Goal: Entertainment & Leisure: Browse casually

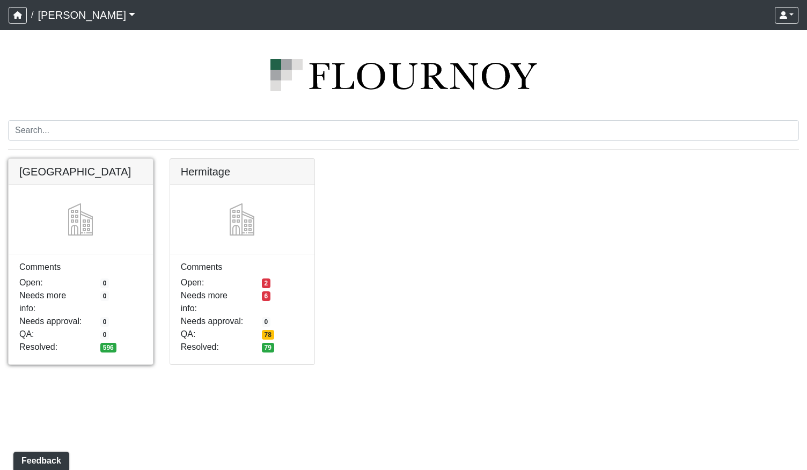
click at [115, 159] on link at bounding box center [81, 159] width 144 height 0
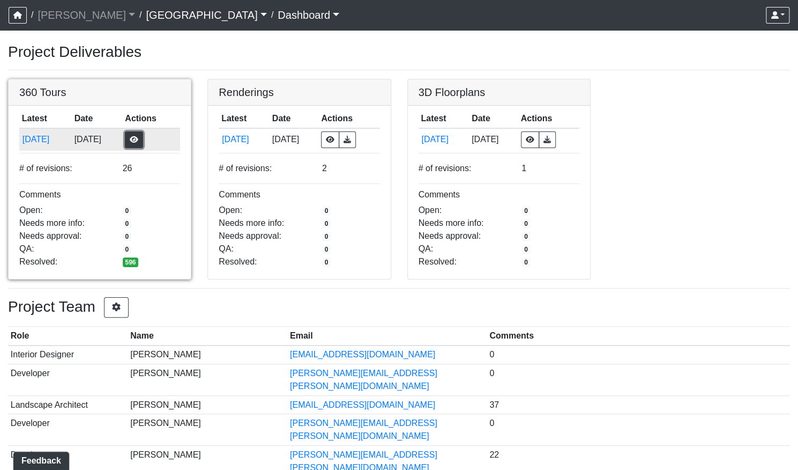
click at [143, 136] on button "button" at bounding box center [134, 139] width 18 height 17
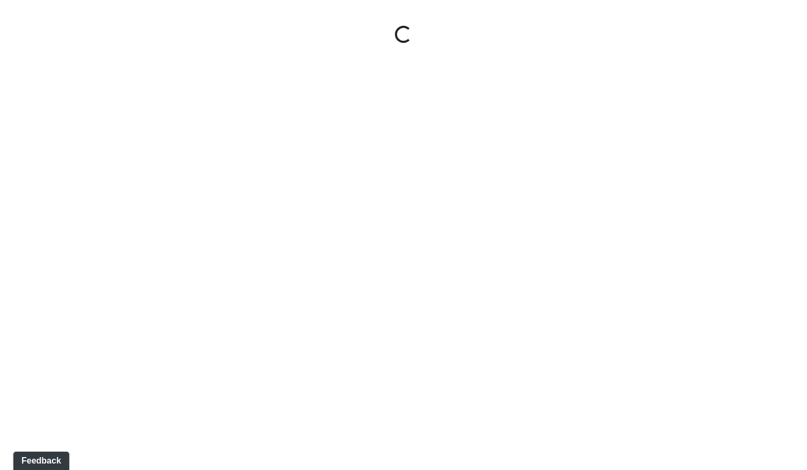
select select "gontoaMErPAtzSBVXh4ptW"
select select "h3ebyGk32eUmSzz99H473o"
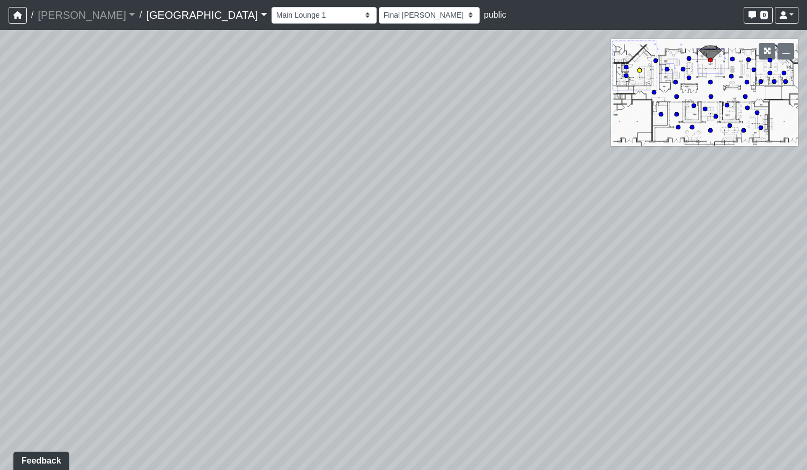
click at [640, 71] on circle at bounding box center [639, 70] width 4 height 4
select select "cH18fr94jDTRmB5JSKNetn"
select select "mzdjipiqQCz6KJ28yXmyFL"
drag, startPoint x: 414, startPoint y: 295, endPoint x: 307, endPoint y: 284, distance: 107.8
click at [326, 280] on div "Loading... Pool Courtyard Entry 1 Loading... Main Lounge 2 Loading... Pool Cour…" at bounding box center [403, 250] width 807 height 440
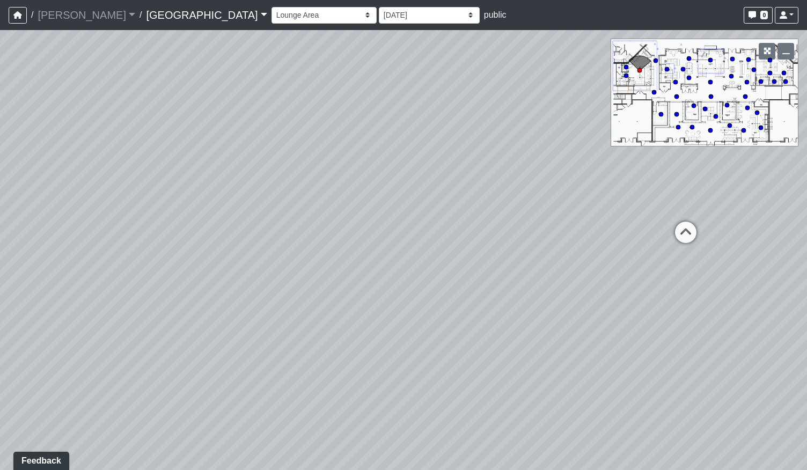
drag, startPoint x: 598, startPoint y: 282, endPoint x: 507, endPoint y: 302, distance: 93.4
click at [494, 306] on div "Loading... Pool Courtyard Entry 1 Loading... Main Lounge 2 Loading... Pool Cour…" at bounding box center [403, 250] width 807 height 440
drag, startPoint x: 430, startPoint y: 276, endPoint x: 527, endPoint y: 324, distance: 107.9
click at [527, 324] on div "Loading... Pool Courtyard Entry 1 Loading... Main Lounge 2 Loading... Pool Cour…" at bounding box center [403, 250] width 807 height 440
drag, startPoint x: 548, startPoint y: 271, endPoint x: 515, endPoint y: 265, distance: 33.2
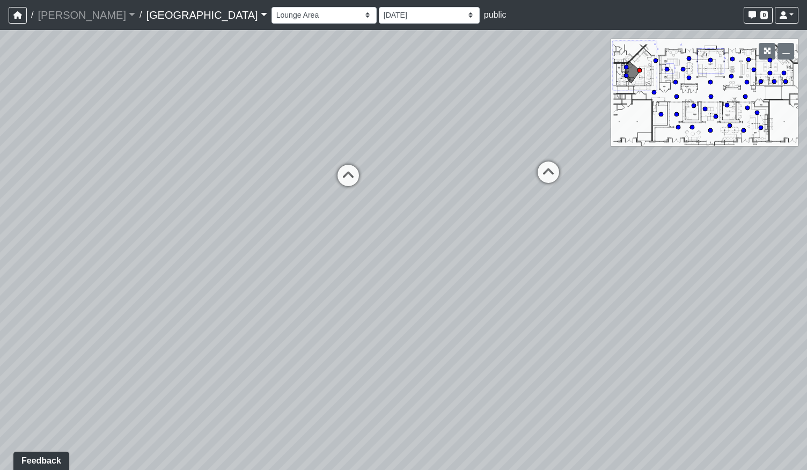
click at [535, 258] on div "Loading... Pool Courtyard Entry 1 Loading... Main Lounge 2 Loading... Pool Cour…" at bounding box center [403, 250] width 807 height 440
drag, startPoint x: 306, startPoint y: 208, endPoint x: 591, endPoint y: 273, distance: 292.7
click at [437, 290] on div "Loading... Pool Courtyard Entry 1 Loading... Main Lounge 2 Loading... Pool Cour…" at bounding box center [403, 250] width 807 height 440
drag, startPoint x: 327, startPoint y: 223, endPoint x: 494, endPoint y: 228, distance: 167.4
click at [480, 225] on div "Loading... Pool Courtyard Entry 1 Loading... Main Lounge 2 Loading... Pool Cour…" at bounding box center [403, 250] width 807 height 440
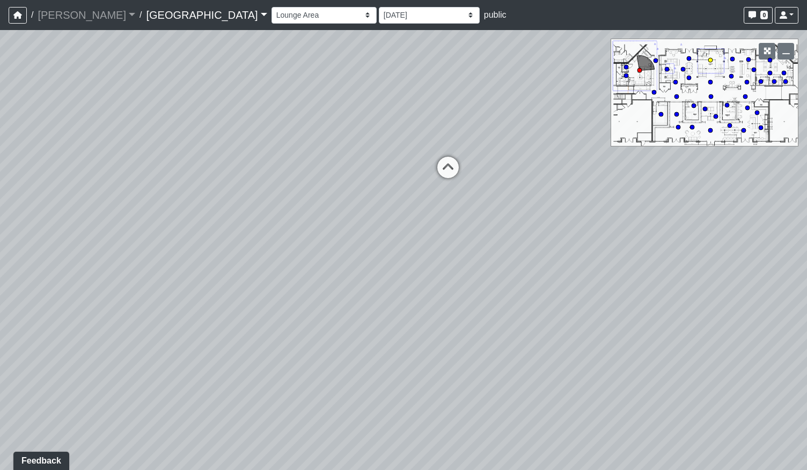
click at [712, 60] on circle at bounding box center [710, 60] width 4 height 4
select select "gontoaMErPAtzSBVXh4ptW"
select select "h3ebyGk32eUmSzz99H473o"
drag, startPoint x: 470, startPoint y: 346, endPoint x: 273, endPoint y: 232, distance: 227.3
click at [258, 219] on div "Loading... Pool Courtyard Entry 1 Loading... Main Lounge 2 Loading... Pool Cour…" at bounding box center [403, 250] width 807 height 440
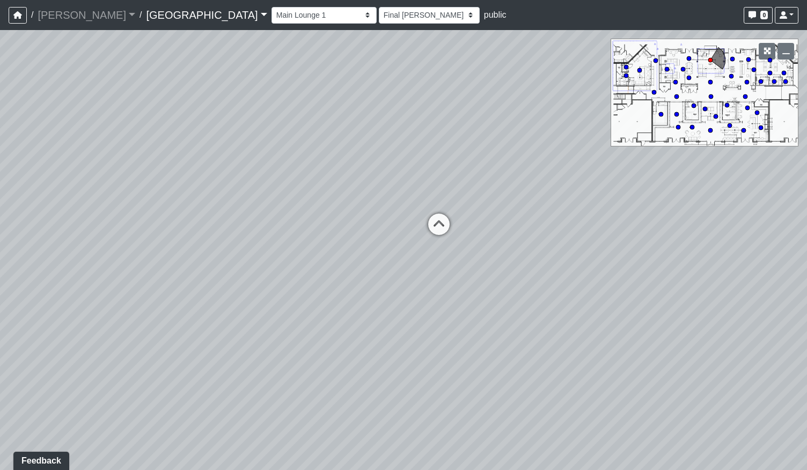
drag, startPoint x: 473, startPoint y: 258, endPoint x: 437, endPoint y: 258, distance: 36.5
click at [437, 258] on div "Loading... Pool Courtyard Entry 1 Loading... Main Lounge 2 Loading... Pool Cour…" at bounding box center [403, 250] width 807 height 440
drag, startPoint x: 567, startPoint y: 264, endPoint x: 249, endPoint y: 248, distance: 318.4
click at [255, 246] on div "Loading... Pool Courtyard Entry 1 Loading... Main Lounge 2 Loading... Pool Cour…" at bounding box center [403, 250] width 807 height 440
drag, startPoint x: 407, startPoint y: 247, endPoint x: 499, endPoint y: 211, distance: 99.0
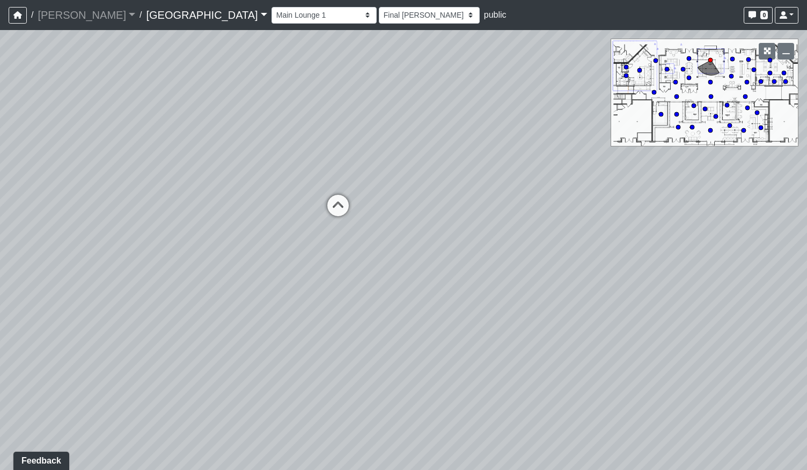
click at [499, 211] on div "Loading... Pool Courtyard Entry 1 Loading... Main Lounge 2 Loading... Pool Cour…" at bounding box center [403, 250] width 807 height 440
drag, startPoint x: 413, startPoint y: 230, endPoint x: 528, endPoint y: 260, distance: 118.1
click at [528, 260] on div "Loading... Pool Courtyard Entry 1 Loading... Main Lounge 2 Loading... Pool Cour…" at bounding box center [403, 250] width 807 height 440
drag, startPoint x: 324, startPoint y: 240, endPoint x: 79, endPoint y: 157, distance: 258.6
click at [93, 162] on div "Loading... Pool Courtyard Entry 1 Loading... Main Lounge 2 Loading... Pool Cour…" at bounding box center [403, 250] width 807 height 440
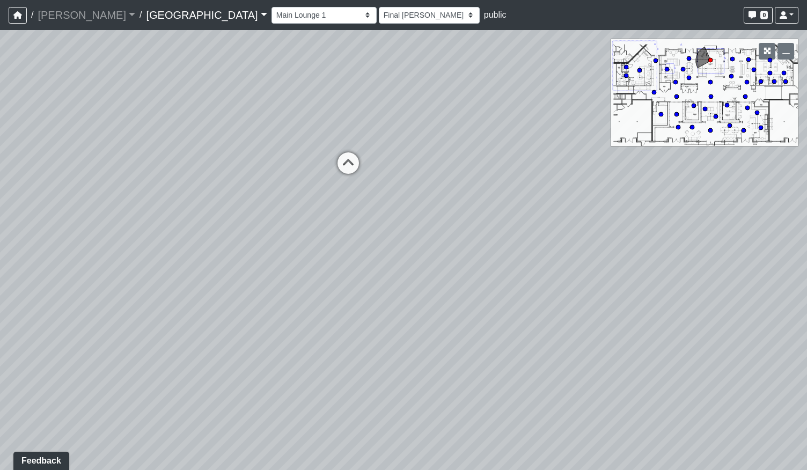
drag, startPoint x: 402, startPoint y: 243, endPoint x: 345, endPoint y: 378, distance: 146.3
click at [339, 394] on div "Loading... Pool Courtyard Entry 1 Loading... Main Lounge 2 Loading... Pool Cour…" at bounding box center [403, 250] width 807 height 440
drag, startPoint x: 341, startPoint y: 270, endPoint x: 432, endPoint y: 342, distance: 116.4
click at [434, 345] on div "Loading... Pool Courtyard Entry 1 Loading... Main Lounge 2 Loading... Pool Cour…" at bounding box center [403, 250] width 807 height 440
drag, startPoint x: 262, startPoint y: 208, endPoint x: 443, endPoint y: 153, distance: 189.7
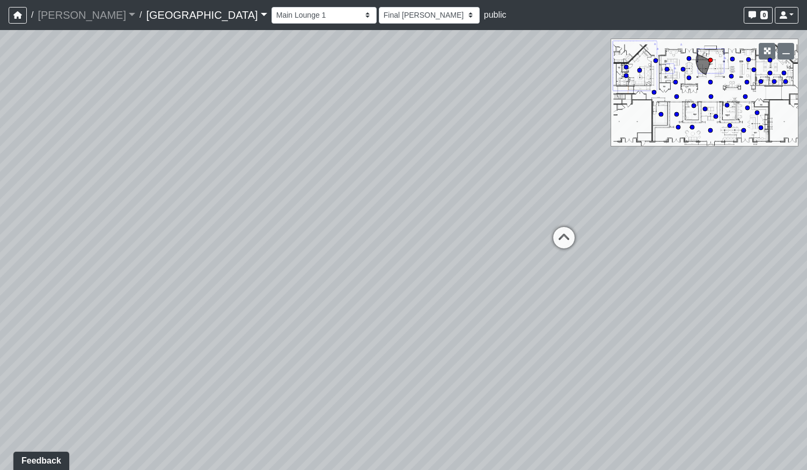
click at [443, 153] on div "Loading... Pool Courtyard Entry 1 Loading... Main Lounge 2 Loading... Pool Cour…" at bounding box center [403, 250] width 807 height 440
drag, startPoint x: 281, startPoint y: 295, endPoint x: 258, endPoint y: 301, distance: 23.8
click at [262, 301] on div "Loading... Pool Courtyard Entry 1 Loading... Main Lounge 2 Loading... Pool Cour…" at bounding box center [403, 250] width 807 height 440
drag, startPoint x: 367, startPoint y: 230, endPoint x: 497, endPoint y: 254, distance: 131.4
click at [497, 254] on div "Loading... Pool Courtyard Entry 1 Loading... Main Lounge 2 Loading... Pool Cour…" at bounding box center [403, 250] width 807 height 440
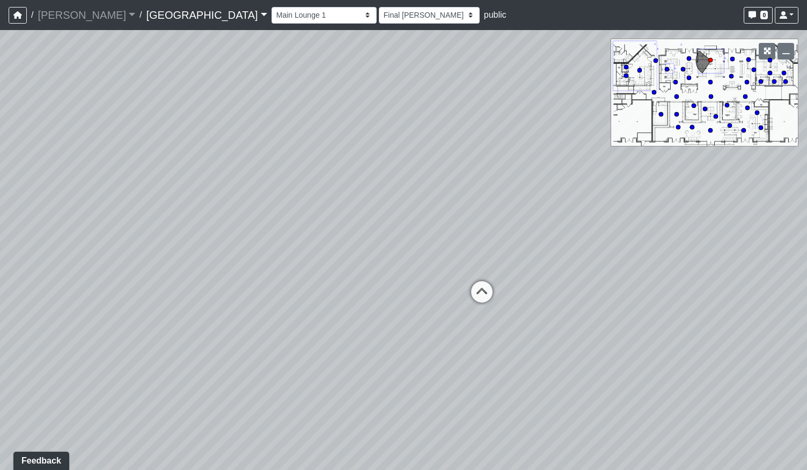
drag, startPoint x: 156, startPoint y: 213, endPoint x: 403, endPoint y: 233, distance: 248.1
click at [385, 238] on div "Loading... Pool Courtyard Entry 1 Loading... Main Lounge 2 Loading... Pool Cour…" at bounding box center [403, 250] width 807 height 440
drag, startPoint x: 246, startPoint y: 334, endPoint x: 364, endPoint y: 318, distance: 119.0
click at [364, 318] on div "Loading... Pool Courtyard Entry 1 Loading... Main Lounge 2 Loading... Pool Cour…" at bounding box center [403, 250] width 807 height 440
drag, startPoint x: 317, startPoint y: 249, endPoint x: 414, endPoint y: 236, distance: 97.8
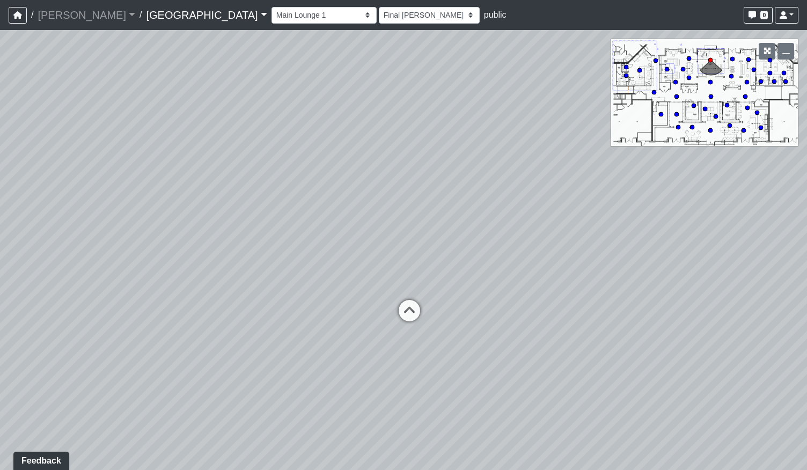
click at [412, 238] on div "Loading... Pool Courtyard Entry 1 Loading... Main Lounge 2 Loading... Pool Cour…" at bounding box center [403, 250] width 807 height 440
drag, startPoint x: 416, startPoint y: 252, endPoint x: 209, endPoint y: 263, distance: 206.8
click at [267, 260] on div "Loading... Pool Courtyard Entry 1 Loading... Main Lounge 2 Loading... Pool Cour…" at bounding box center [403, 250] width 807 height 440
drag, startPoint x: 363, startPoint y: 262, endPoint x: 409, endPoint y: 263, distance: 46.7
click at [409, 264] on div "Loading... Pool Courtyard Entry 1 Loading... Main Lounge 2 Loading... Pool Cour…" at bounding box center [403, 250] width 807 height 440
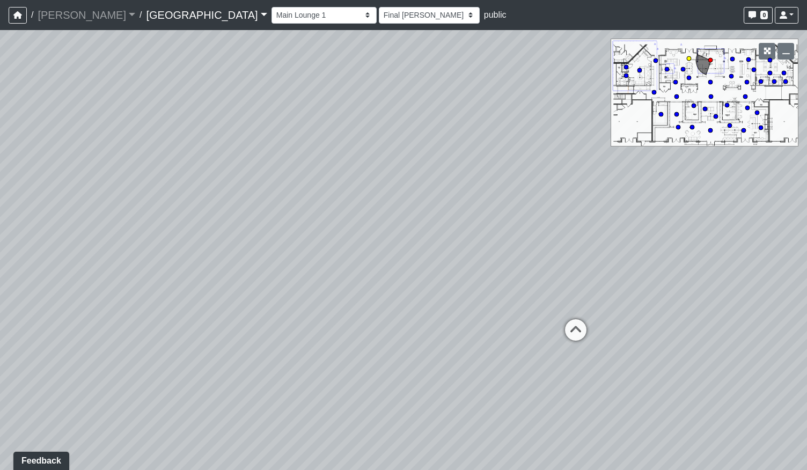
drag, startPoint x: 581, startPoint y: 337, endPoint x: 446, endPoint y: 323, distance: 135.8
click at [581, 336] on icon at bounding box center [575, 335] width 32 height 32
select select "udEX2YWNPeTD5resjGsNFx"
select select "h3ebyGk32eUmSzz99H473o"
drag, startPoint x: 336, startPoint y: 295, endPoint x: 427, endPoint y: 271, distance: 94.3
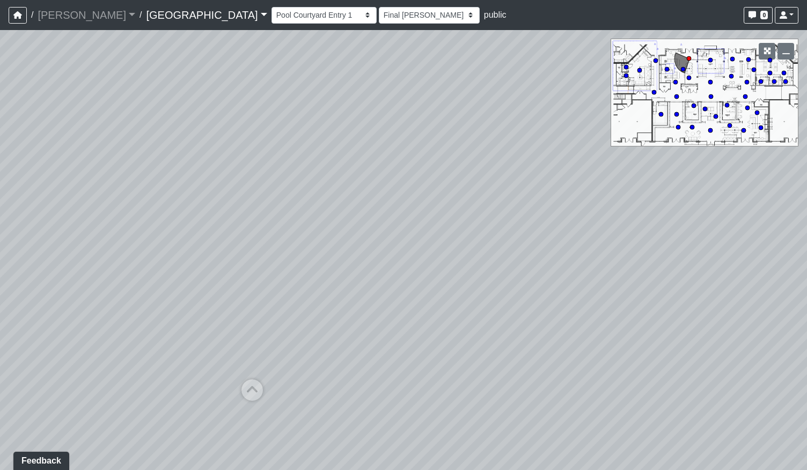
click at [427, 271] on div "Loading... Pool Courtyard Entry 1 Loading... Main Lounge 2 Loading... Pool Cour…" at bounding box center [403, 250] width 807 height 440
drag, startPoint x: 512, startPoint y: 228, endPoint x: 491, endPoint y: 243, distance: 25.3
click at [492, 242] on div "Loading... Pool Courtyard Entry 1 Loading... Main Lounge 2 Loading... Pool Cour…" at bounding box center [403, 250] width 807 height 440
drag, startPoint x: 352, startPoint y: 245, endPoint x: 216, endPoint y: 292, distance: 144.5
click at [216, 292] on div "Loading... Pool Courtyard Entry 1 Loading... Main Lounge 2 Loading... Pool Cour…" at bounding box center [403, 250] width 807 height 440
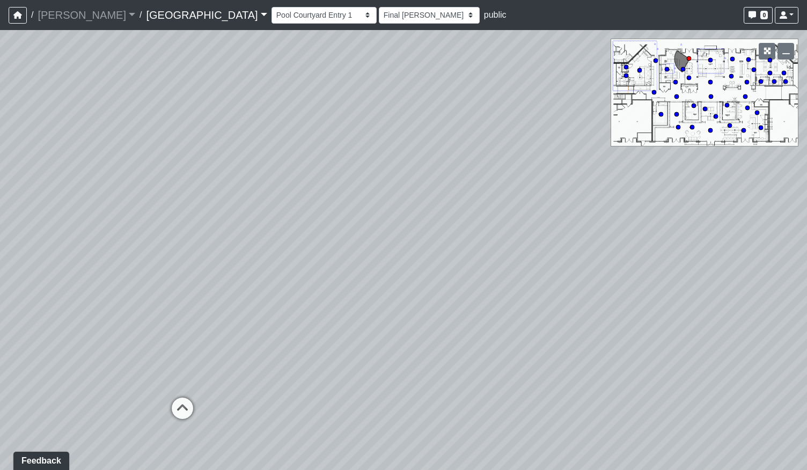
drag, startPoint x: 412, startPoint y: 237, endPoint x: 802, endPoint y: 208, distance: 391.5
click at [783, 208] on div "Loading... Pool Courtyard Entry 1 Loading... Main Lounge 2 Loading... Pool Cour…" at bounding box center [403, 250] width 807 height 440
click at [490, 224] on icon at bounding box center [500, 233] width 32 height 32
select select "gontoaMErPAtzSBVXh4ptW"
select select "h3ebyGk32eUmSzz99H473o"
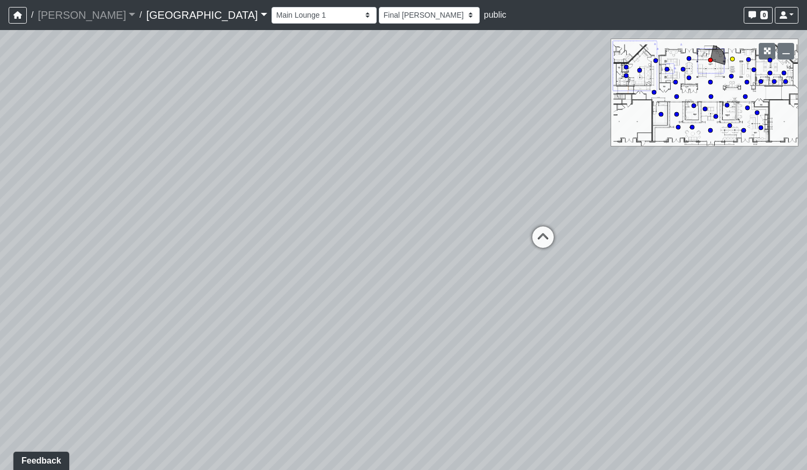
drag, startPoint x: 428, startPoint y: 228, endPoint x: 611, endPoint y: 230, distance: 183.4
click at [596, 228] on div "Loading... Pool Courtyard Entry 1 Loading... Main Lounge 2 Loading... Pool Cour…" at bounding box center [403, 250] width 807 height 440
drag, startPoint x: 458, startPoint y: 283, endPoint x: 490, endPoint y: 295, distance: 34.5
click at [490, 295] on div "Loading... Pool Courtyard Entry 1 Loading... Main Lounge 2 Loading... Pool Cour…" at bounding box center [403, 250] width 807 height 440
